Goal: Task Accomplishment & Management: Use online tool/utility

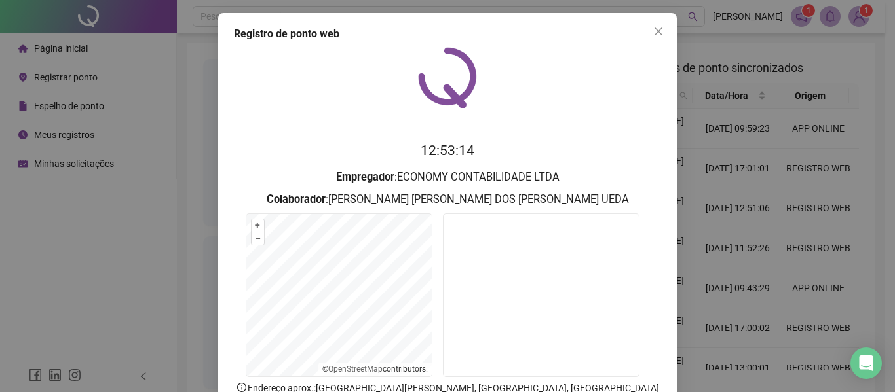
scroll to position [66, 0]
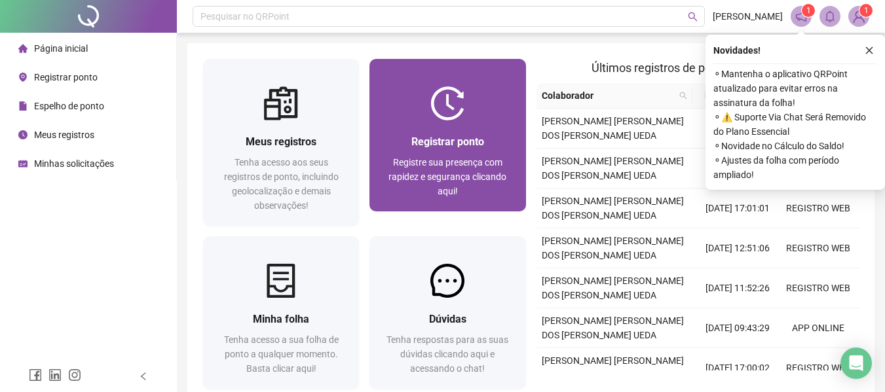
click at [517, 117] on div at bounding box center [448, 103] width 156 height 34
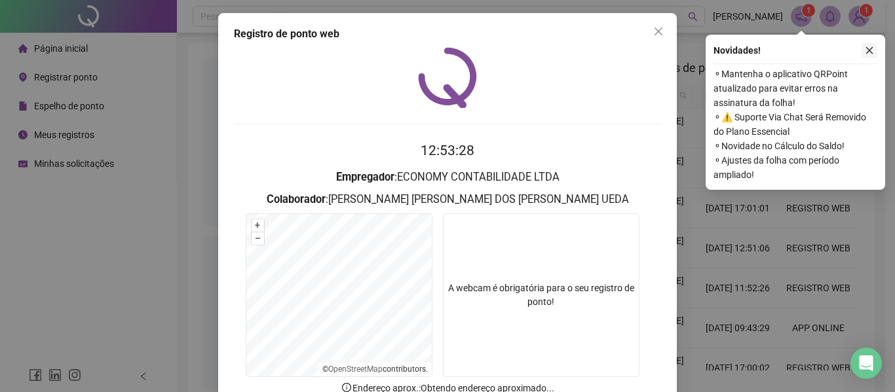
click at [876, 52] on button "button" at bounding box center [870, 51] width 16 height 16
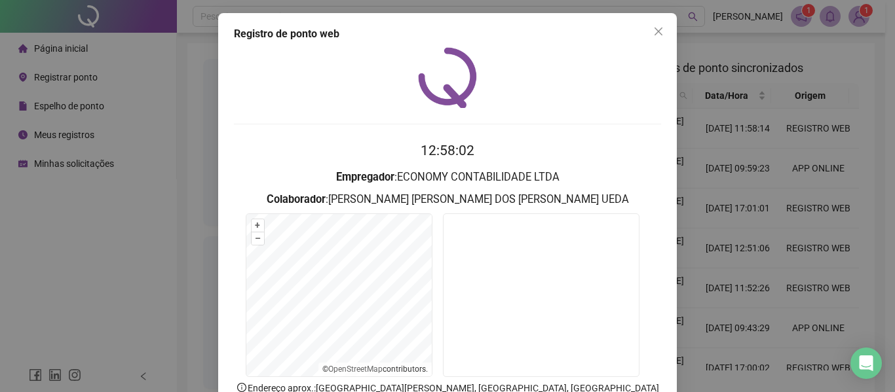
scroll to position [90, 0]
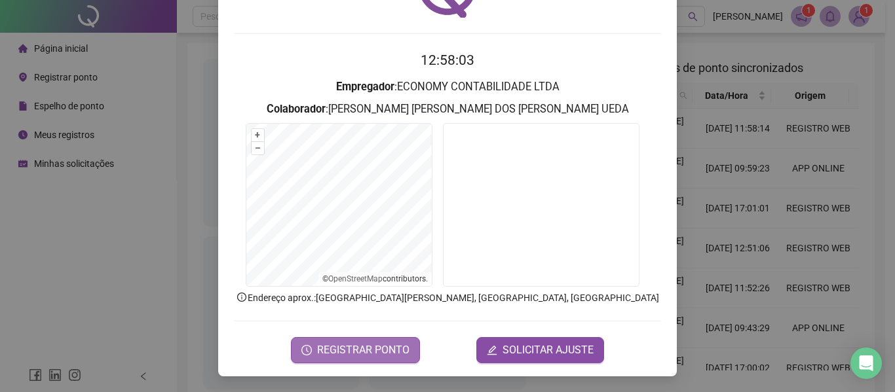
click at [384, 339] on button "REGISTRAR PONTO" at bounding box center [355, 350] width 129 height 26
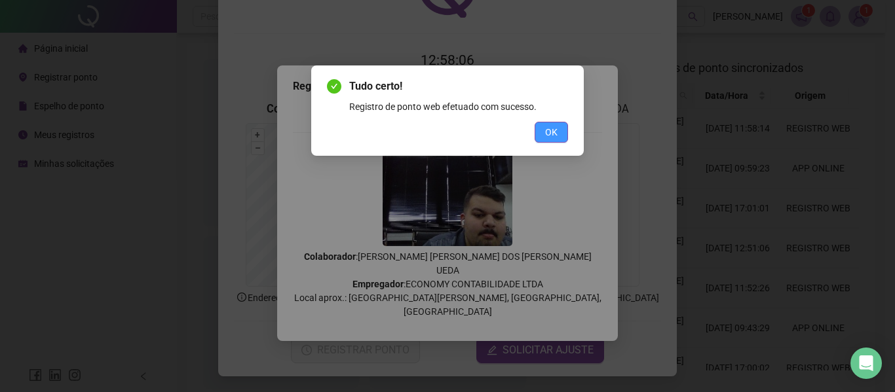
click at [543, 140] on button "OK" at bounding box center [551, 132] width 33 height 21
